Goal: Check status: Check status

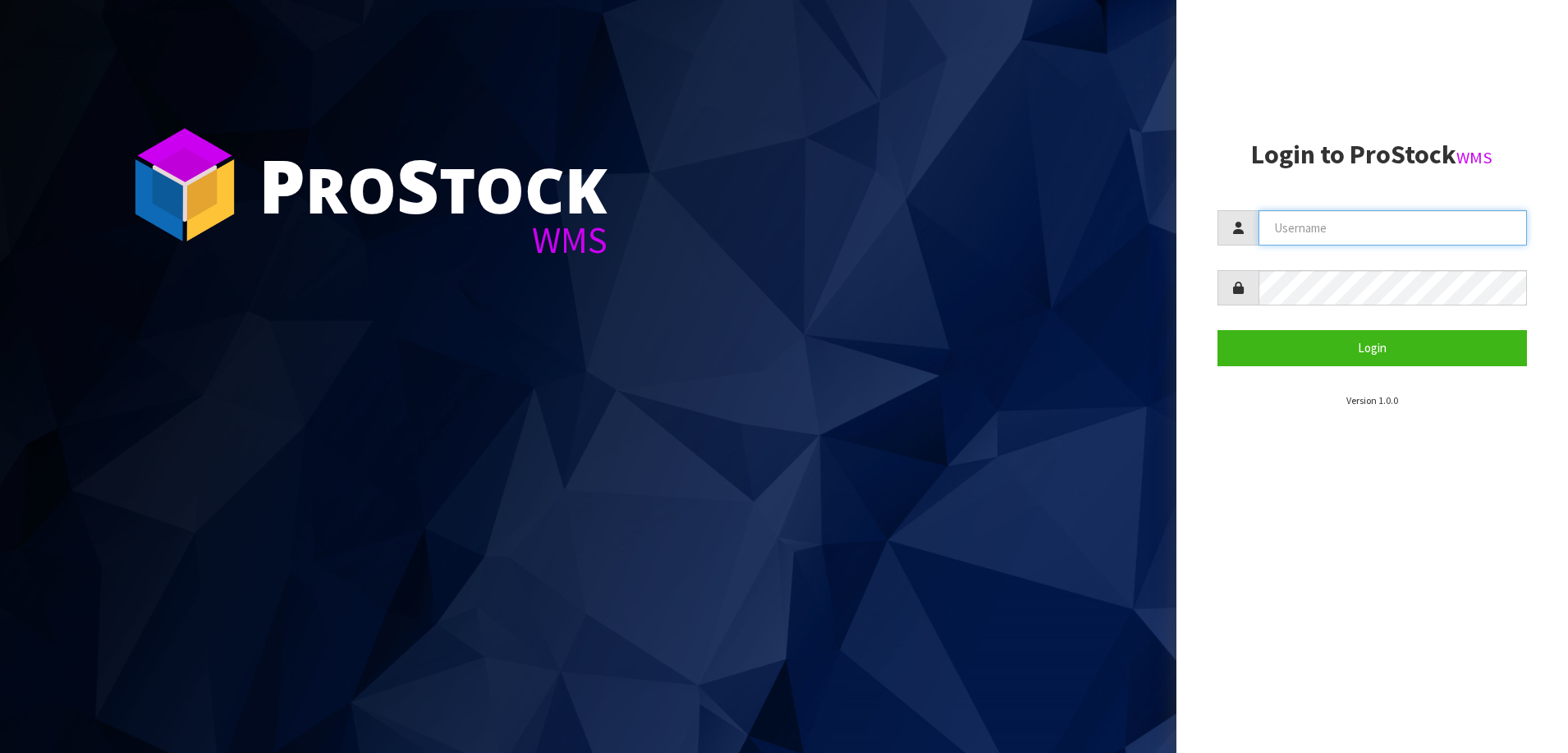
type input "[PERSON_NAME][EMAIL_ADDRESS][DOMAIN_NAME]"
click at [1254, 374] on section "Login to ProStock WMS [PERSON_NAME][EMAIL_ADDRESS][DOMAIN_NAME] Login Version 1…" at bounding box center [1372, 274] width 310 height 268
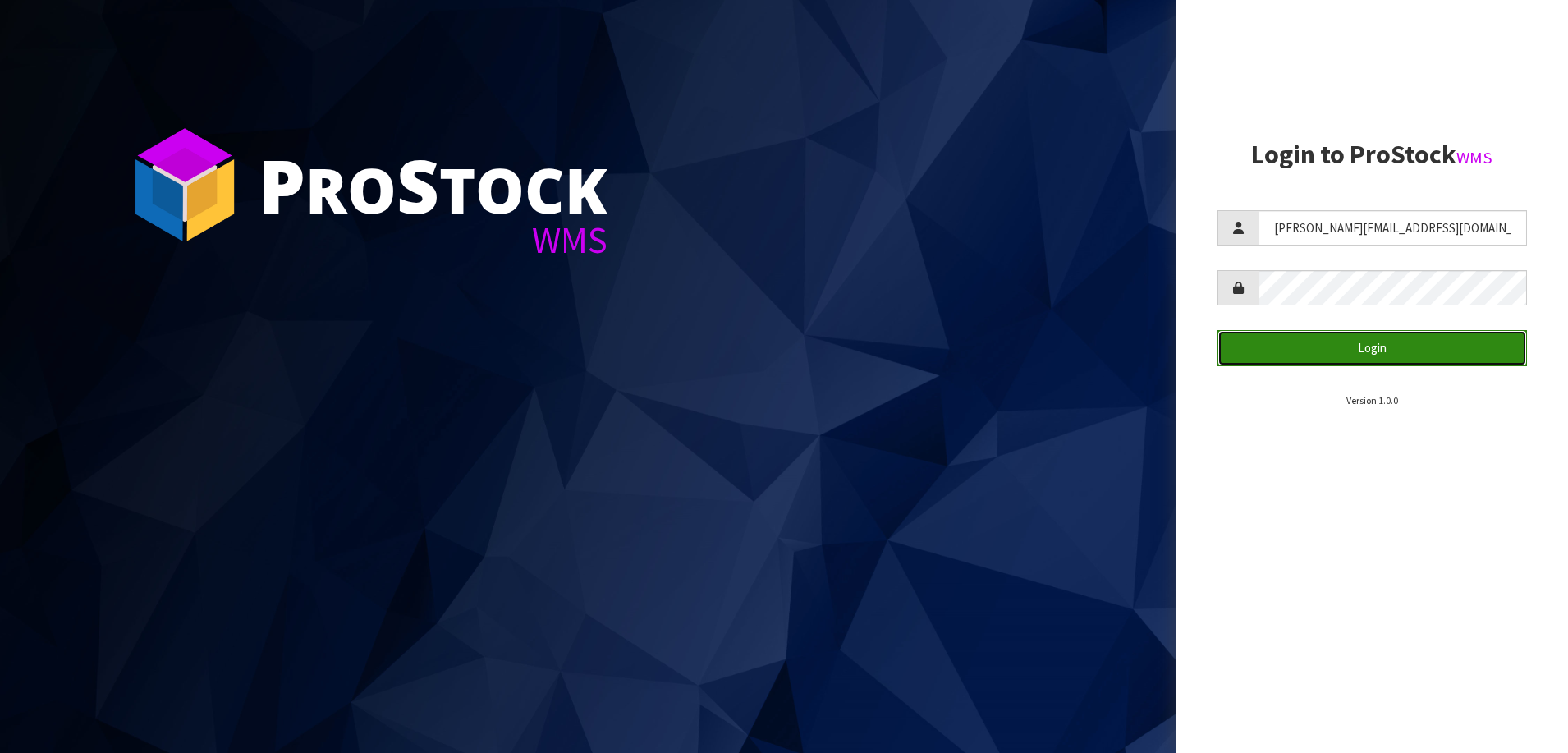
click at [1272, 344] on button "Login" at bounding box center [1372, 347] width 310 height 35
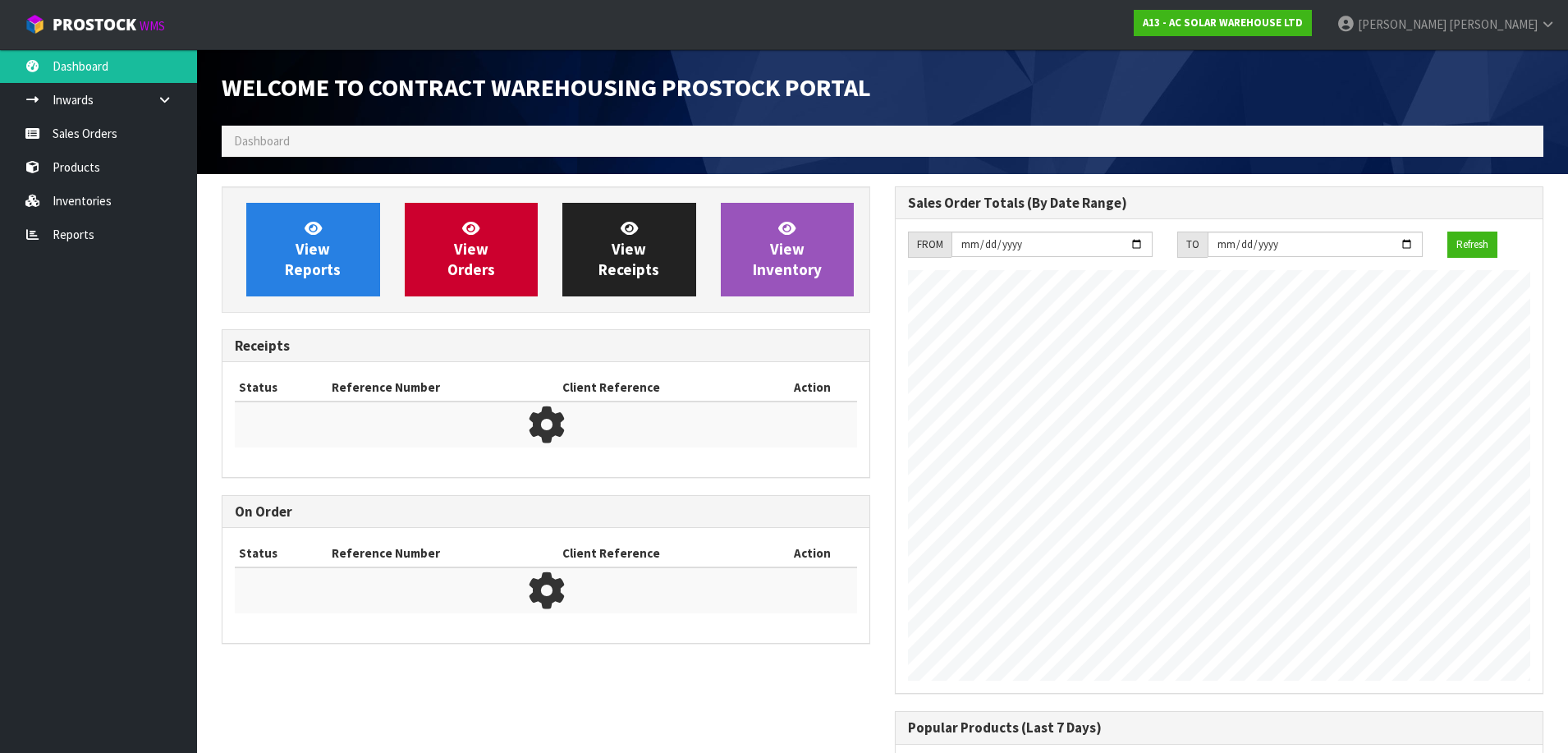
scroll to position [910, 674]
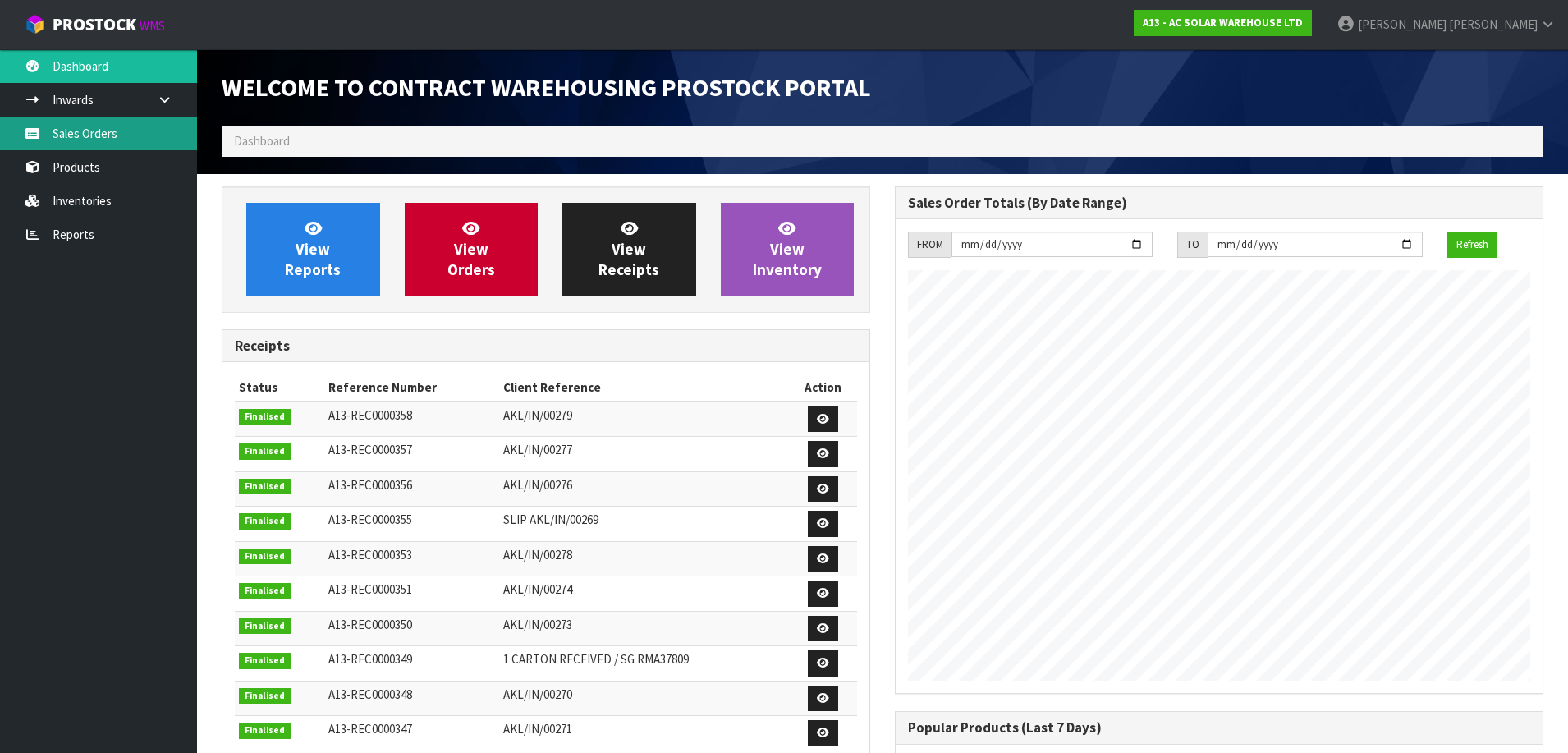
click at [169, 144] on link "Sales Orders" at bounding box center [98, 132] width 197 height 33
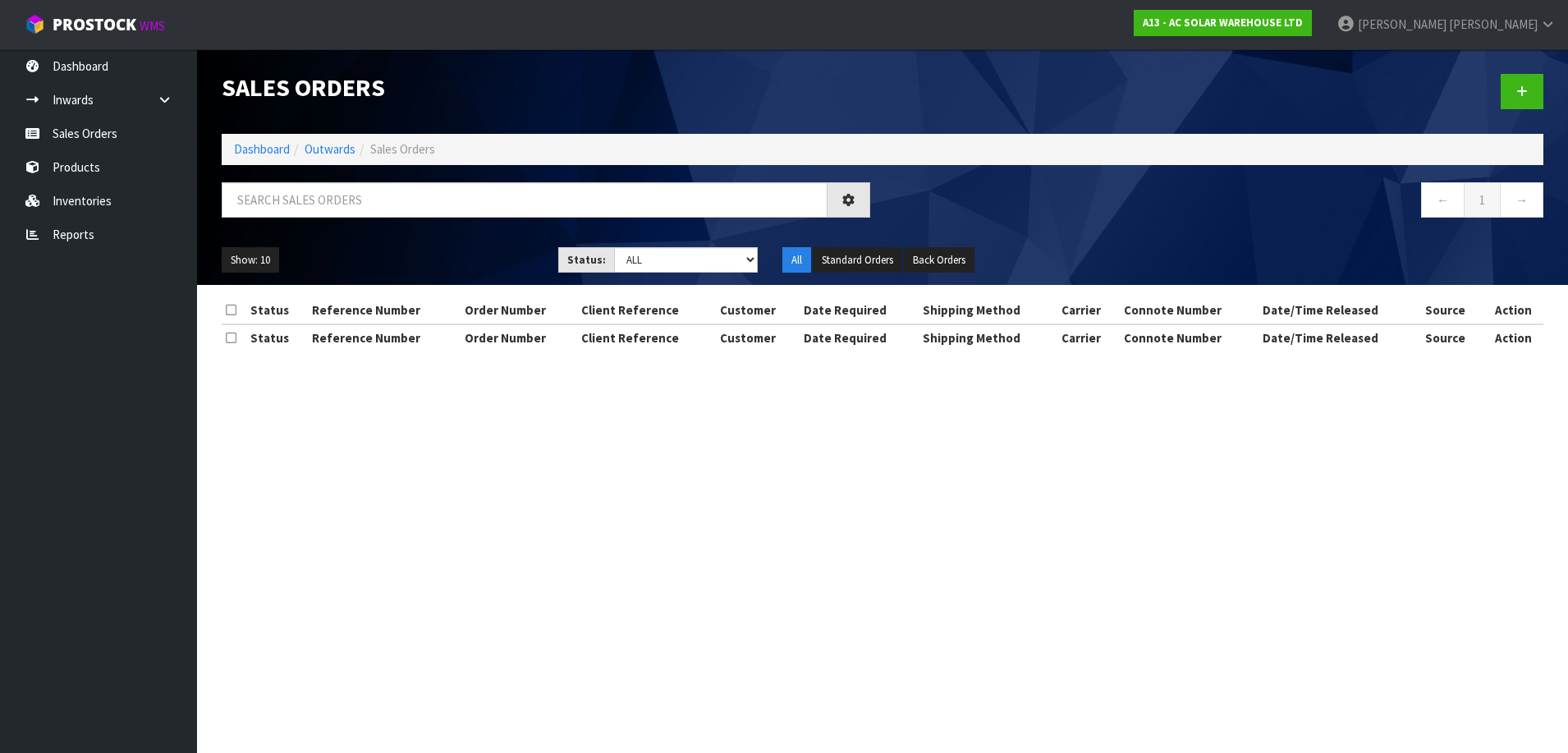
click at [233, 221] on div at bounding box center [546, 206] width 674 height 48
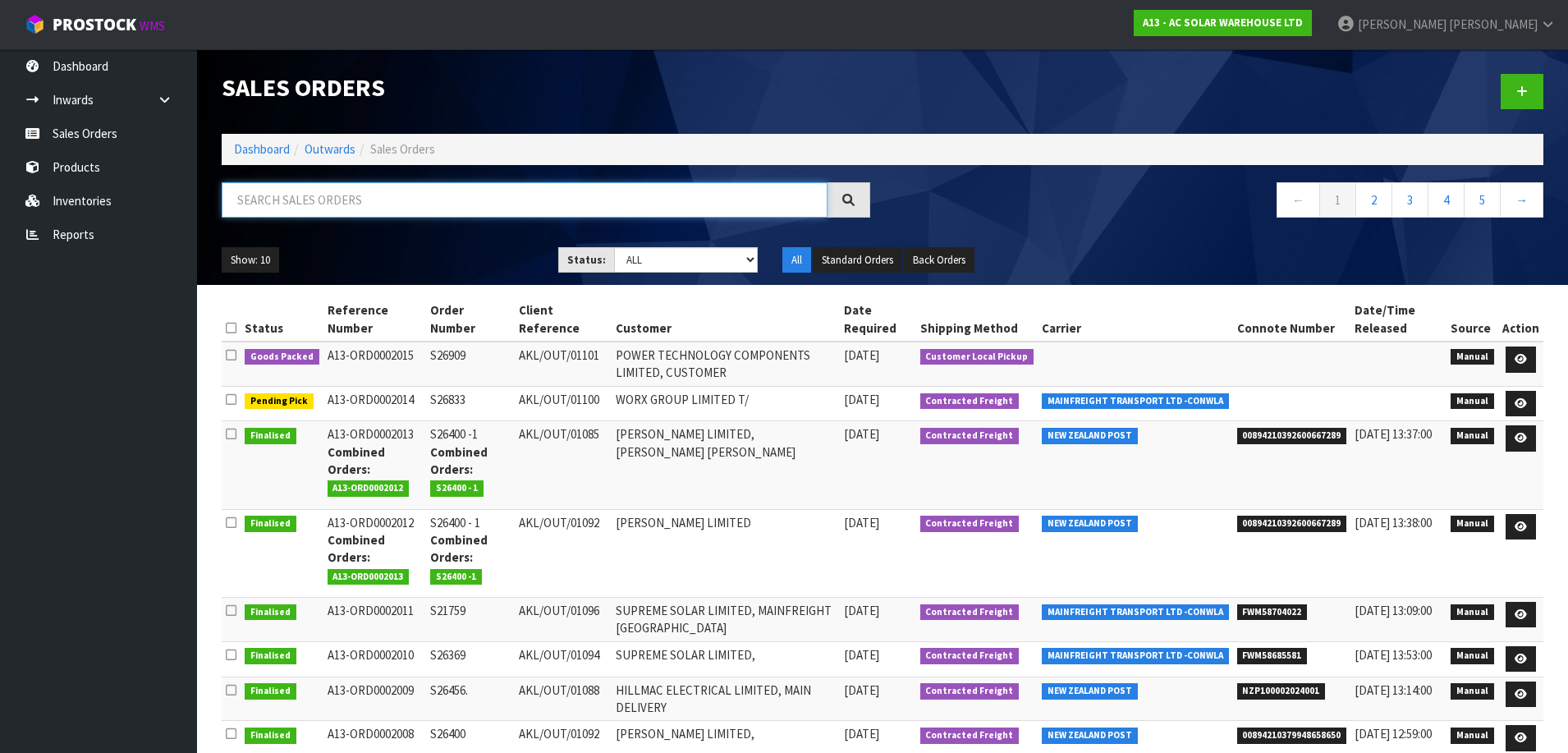
click at [297, 208] on input "text" at bounding box center [524, 199] width 606 height 35
paste input "S26833"
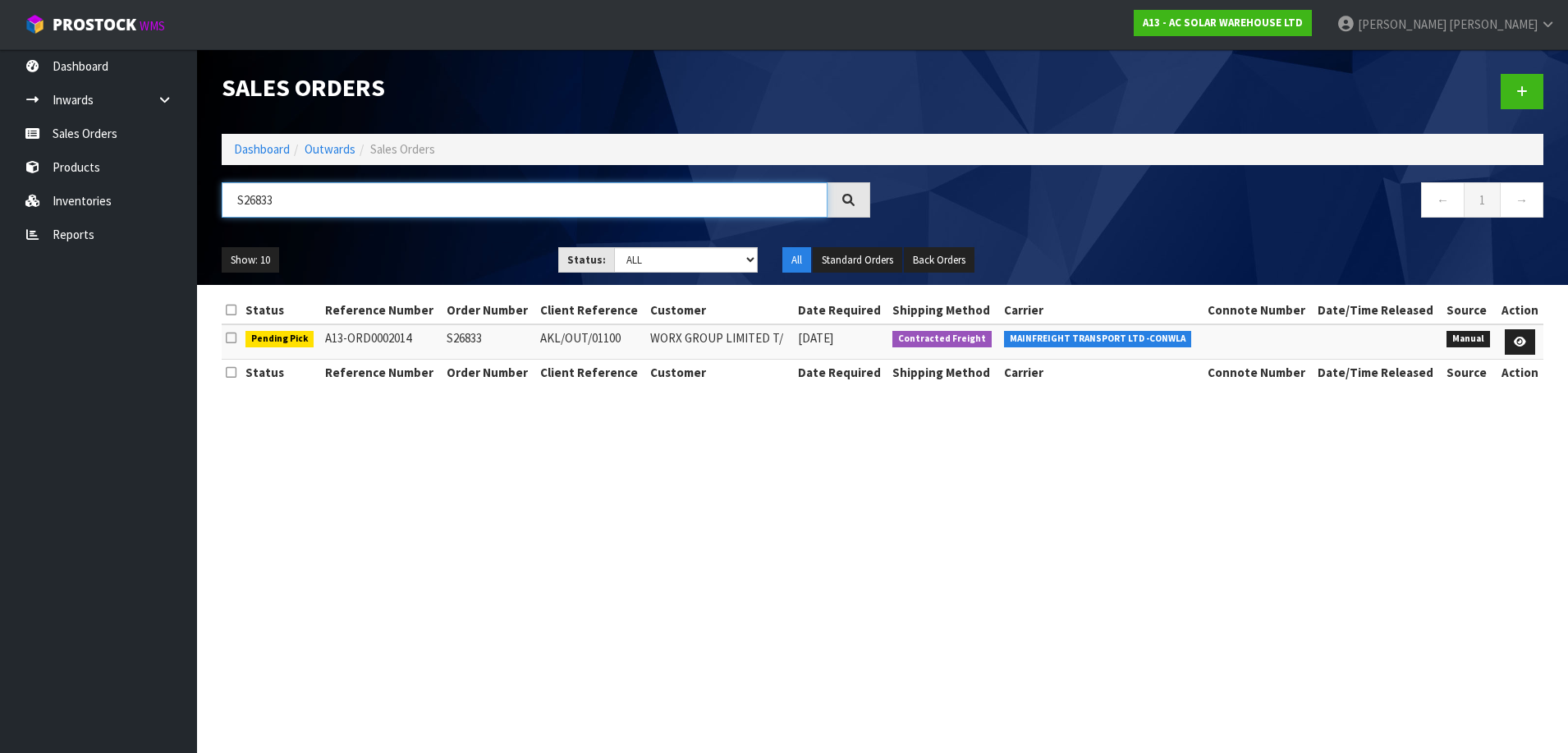
type input "S26833"
